Goal: Task Accomplishment & Management: Manage account settings

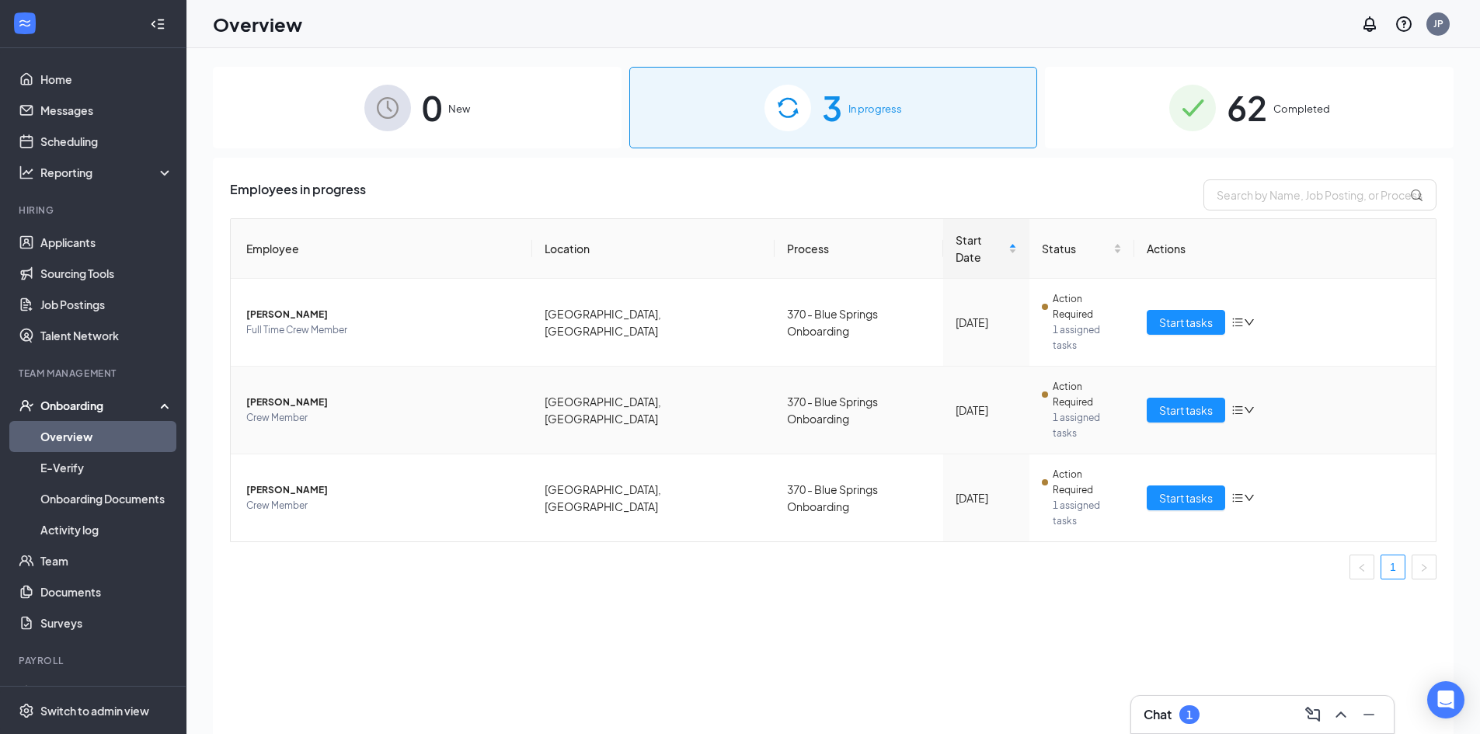
click at [303, 395] on span "[PERSON_NAME]" at bounding box center [382, 403] width 273 height 16
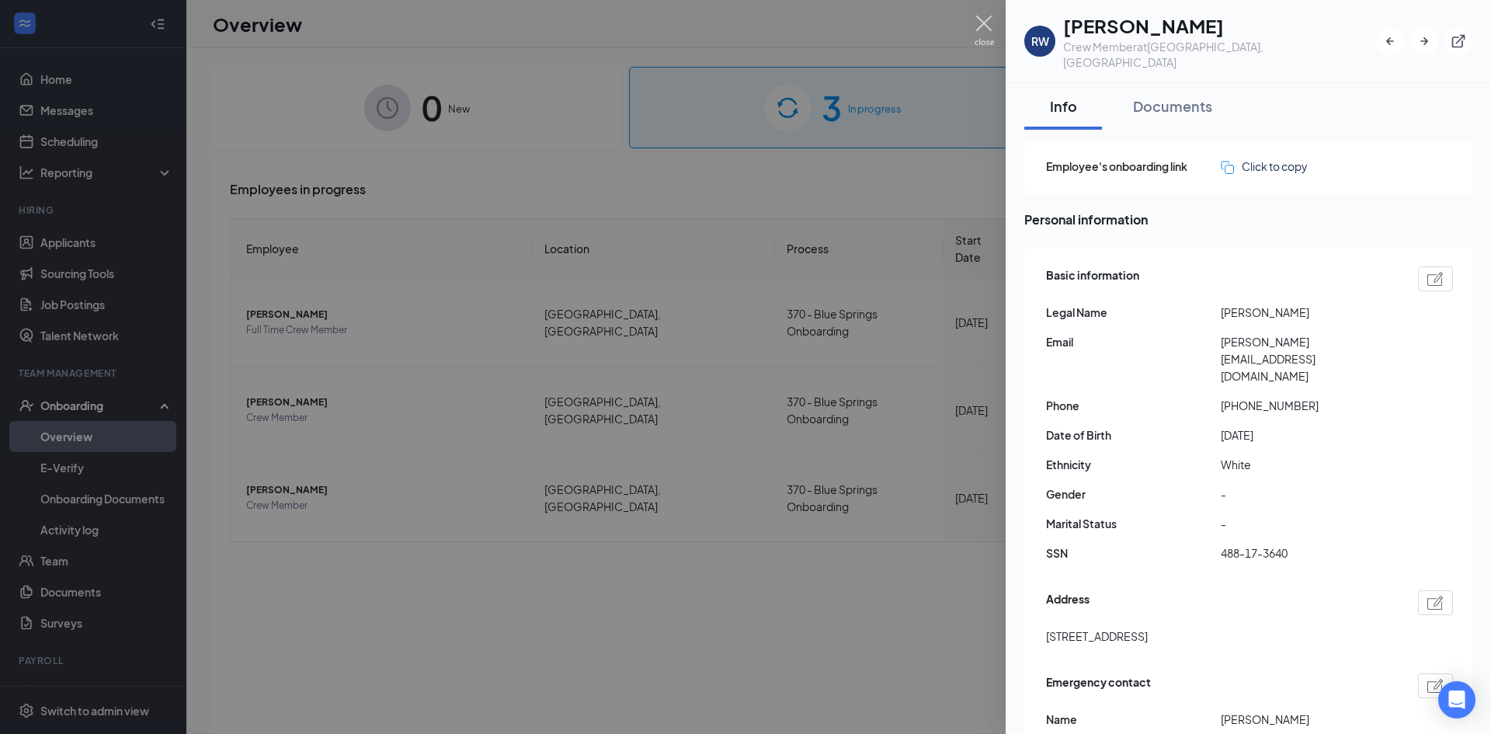
click at [980, 25] on img at bounding box center [984, 31] width 19 height 30
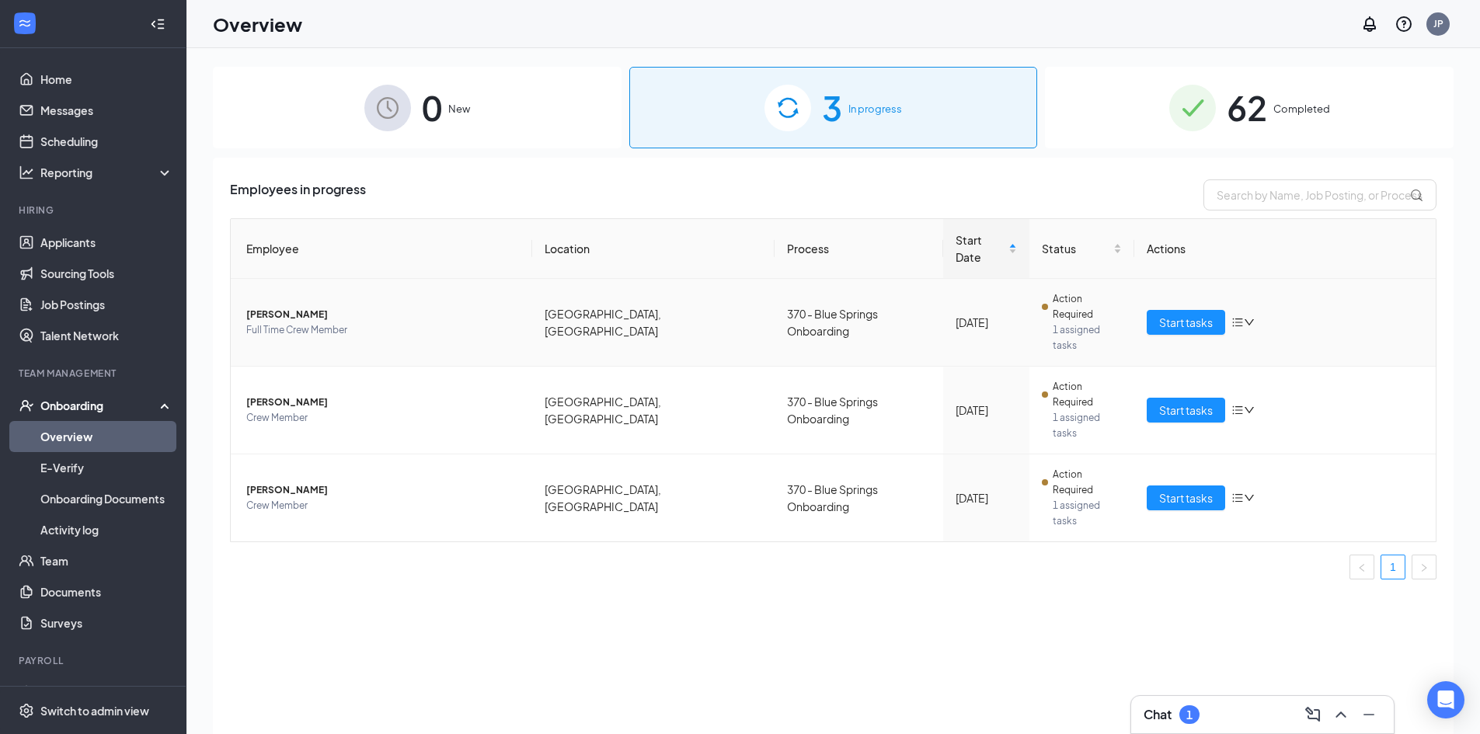
click at [278, 279] on td "[PERSON_NAME] Full Time Crew Member" at bounding box center [381, 323] width 301 height 88
click at [278, 307] on span "[PERSON_NAME]" at bounding box center [382, 315] width 273 height 16
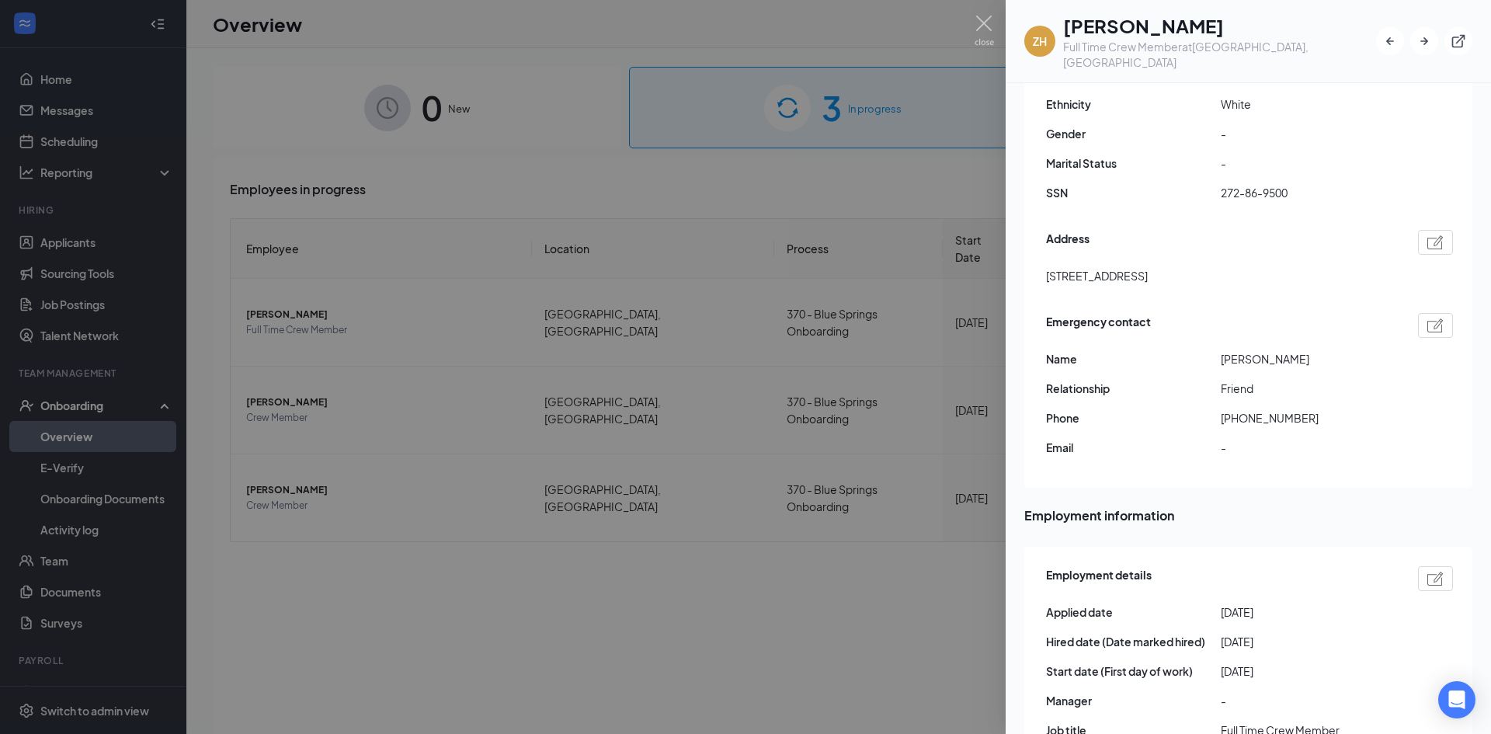
scroll to position [311, 0]
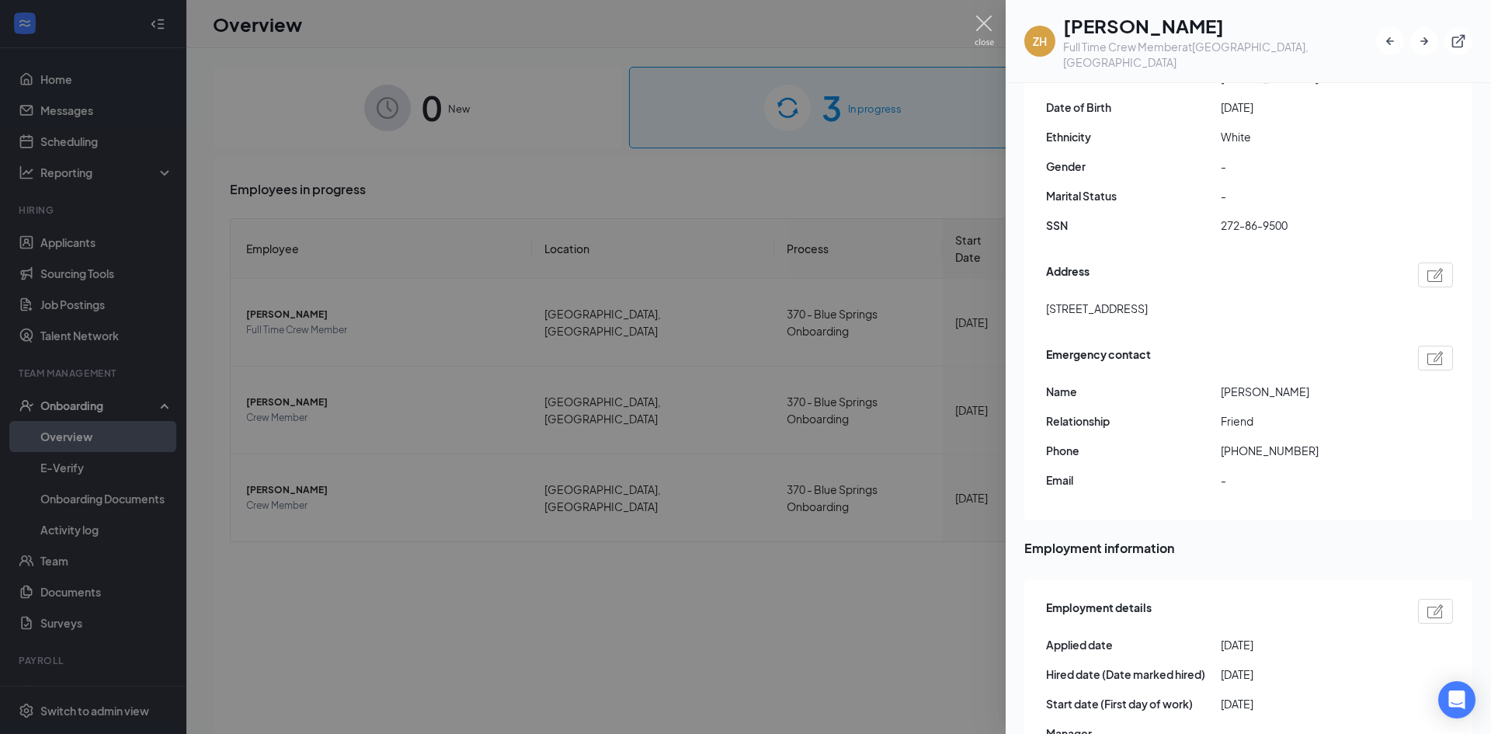
click at [980, 30] on img at bounding box center [984, 31] width 19 height 30
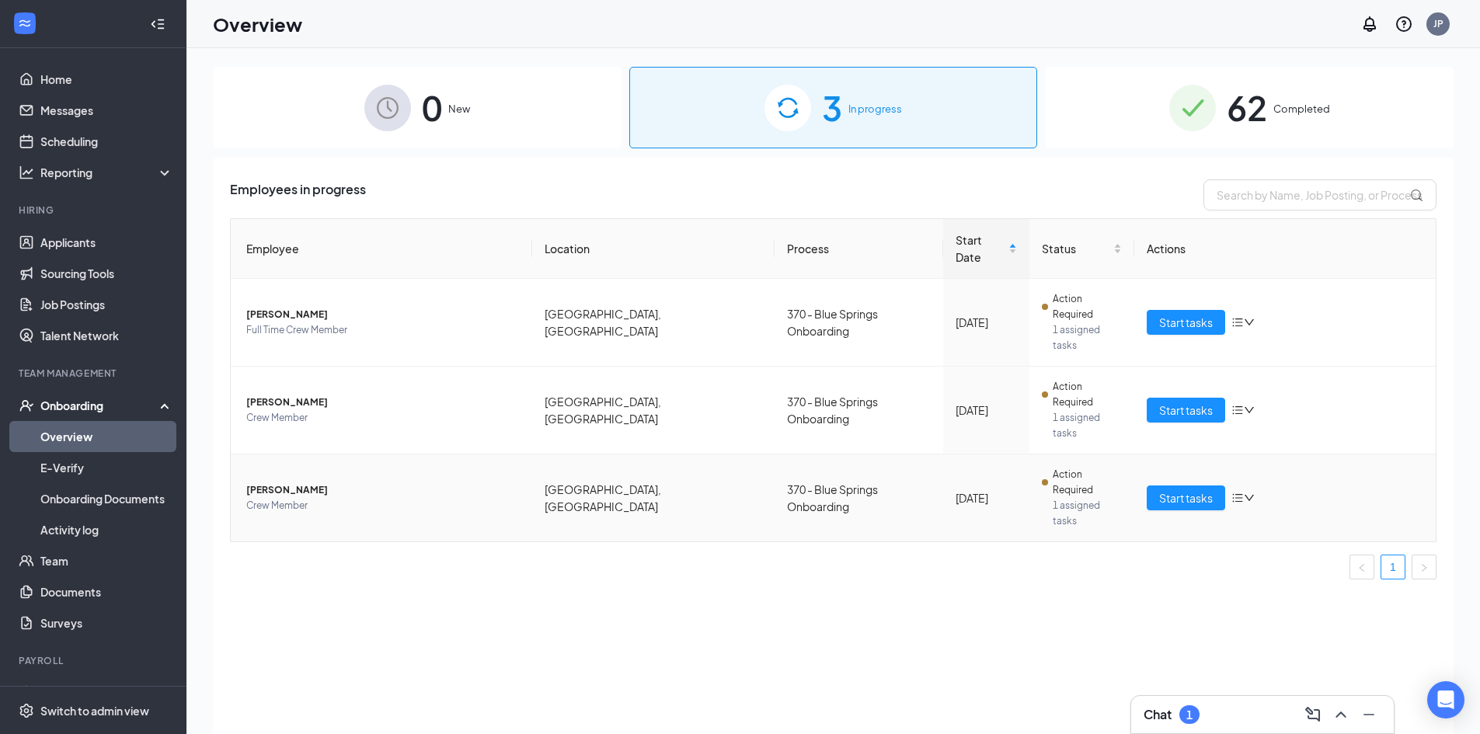
click at [284, 482] on span "[PERSON_NAME]" at bounding box center [382, 490] width 273 height 16
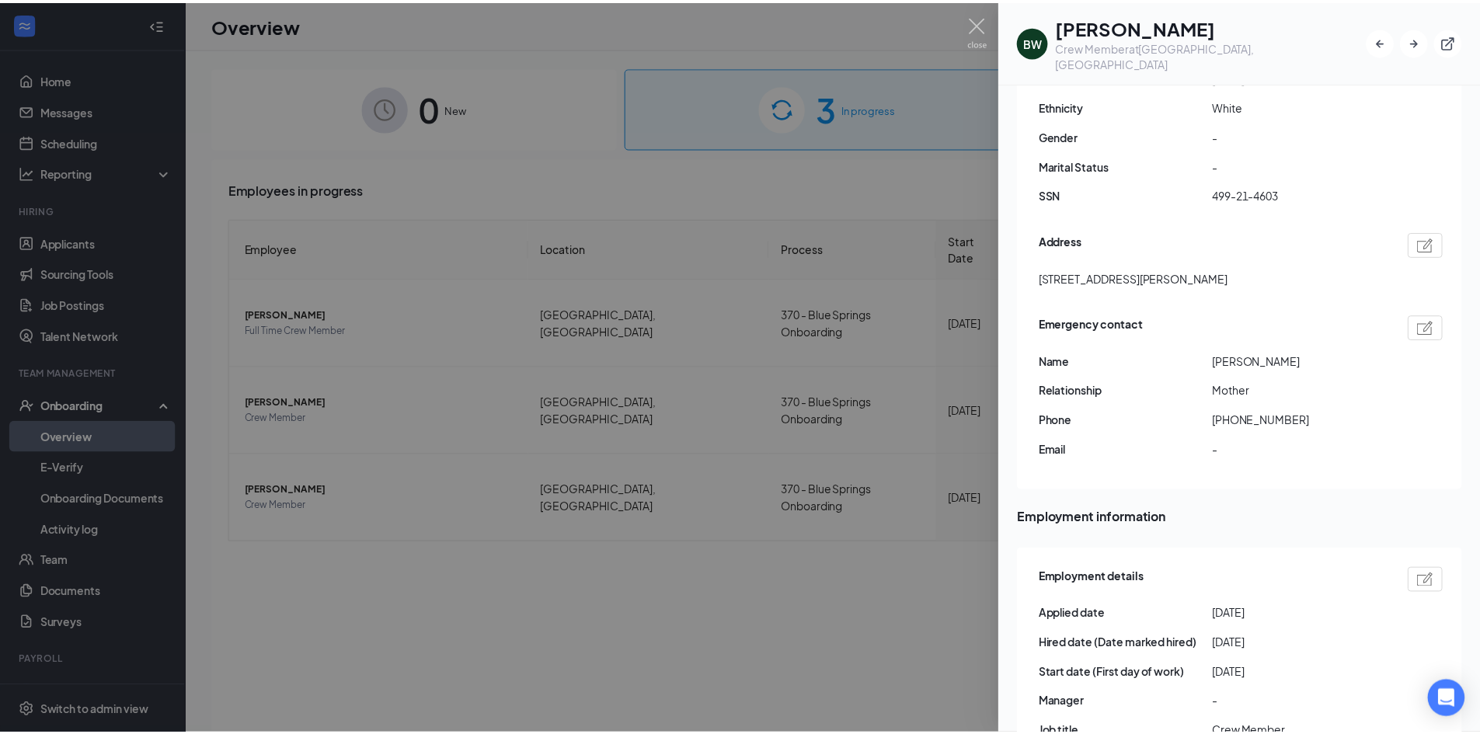
scroll to position [78, 0]
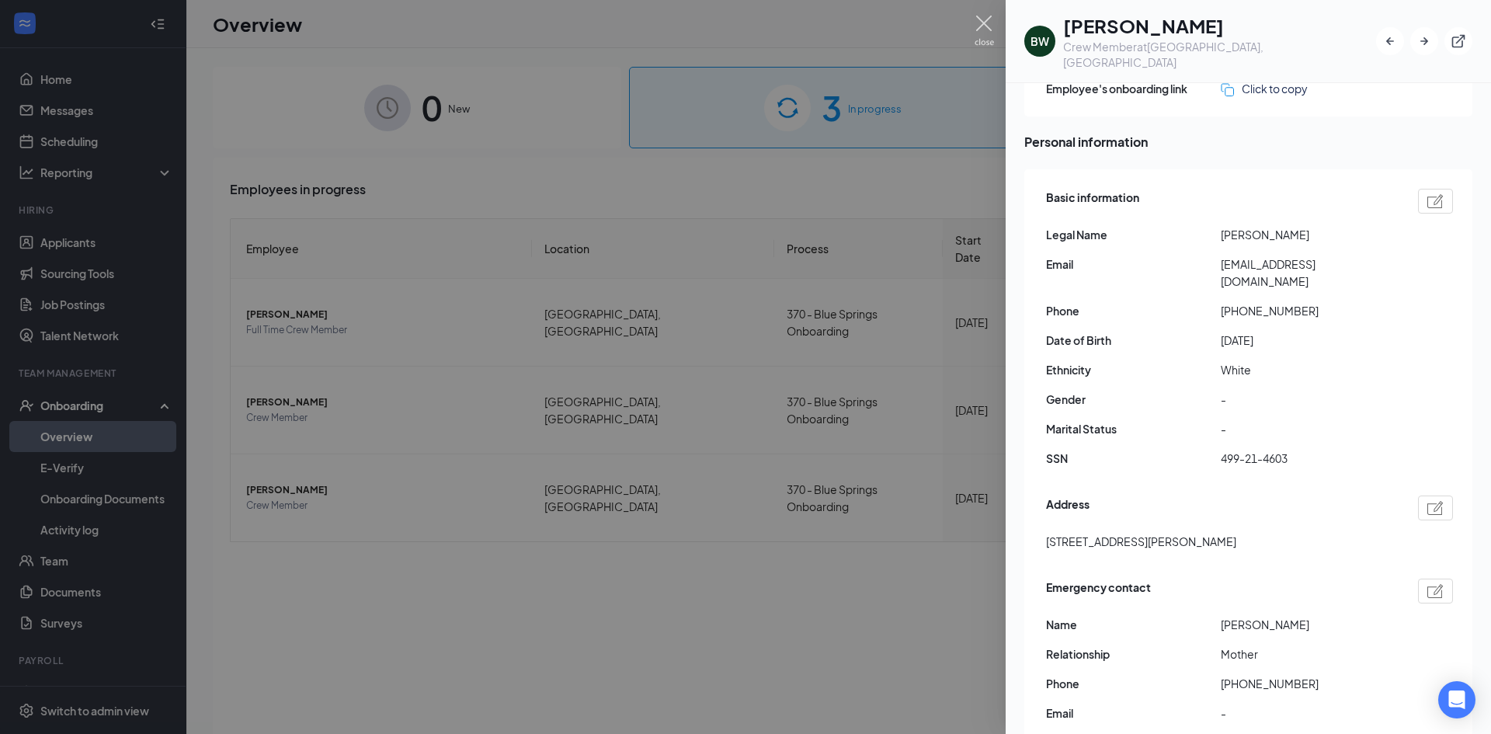
click at [977, 22] on img at bounding box center [984, 31] width 19 height 30
